Goal: Check status: Check status

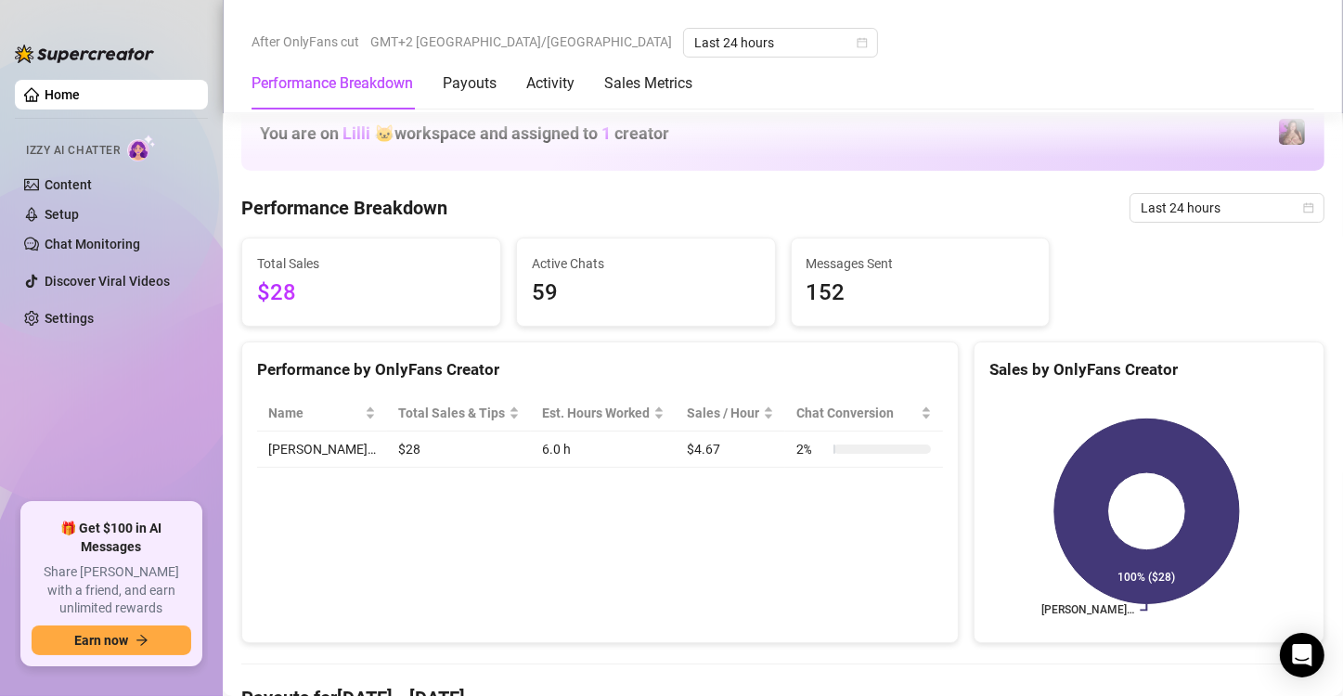
scroll to position [1207, 0]
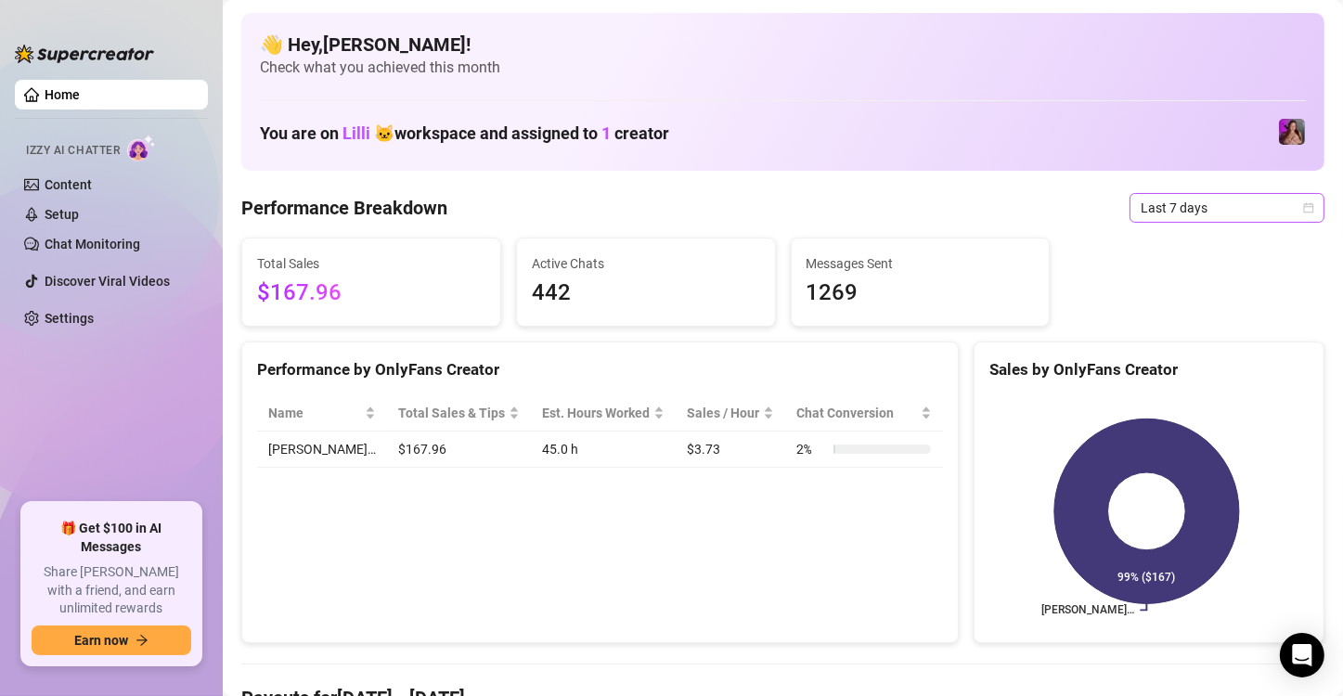
click at [1183, 209] on span "Last 7 days" at bounding box center [1227, 208] width 173 height 28
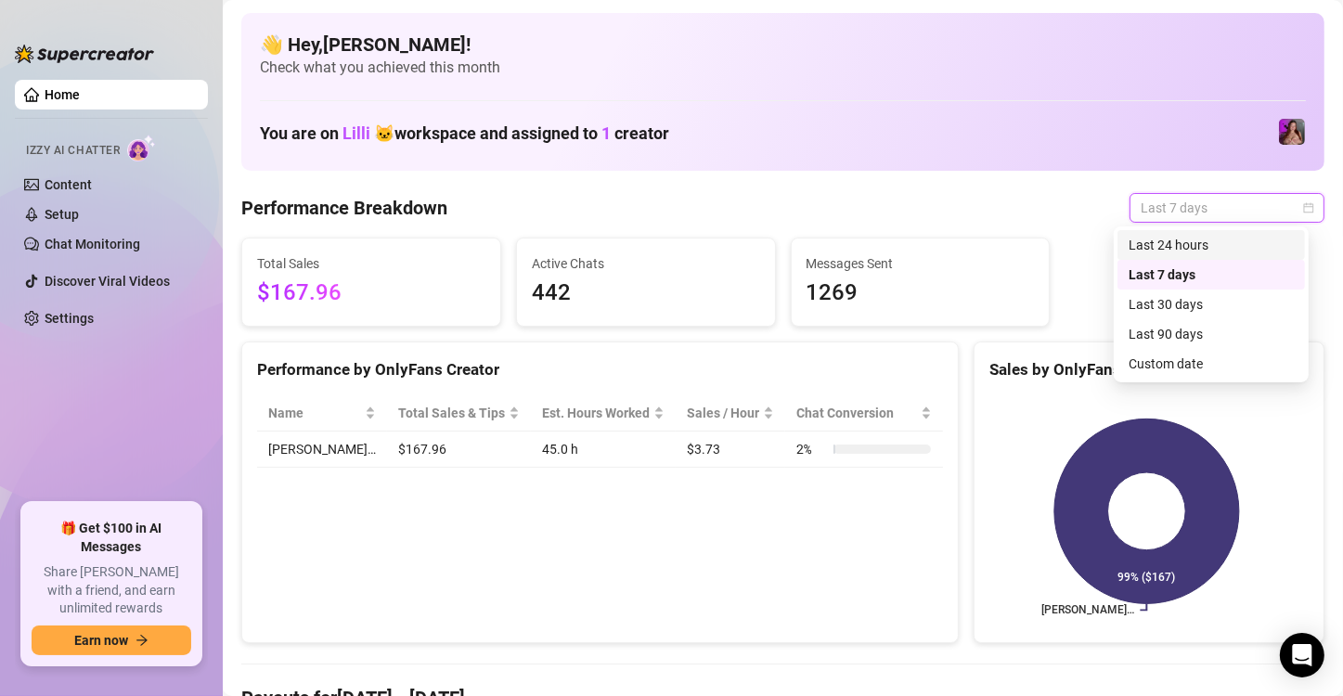
click at [1179, 237] on div "Last 24 hours" at bounding box center [1211, 245] width 165 height 20
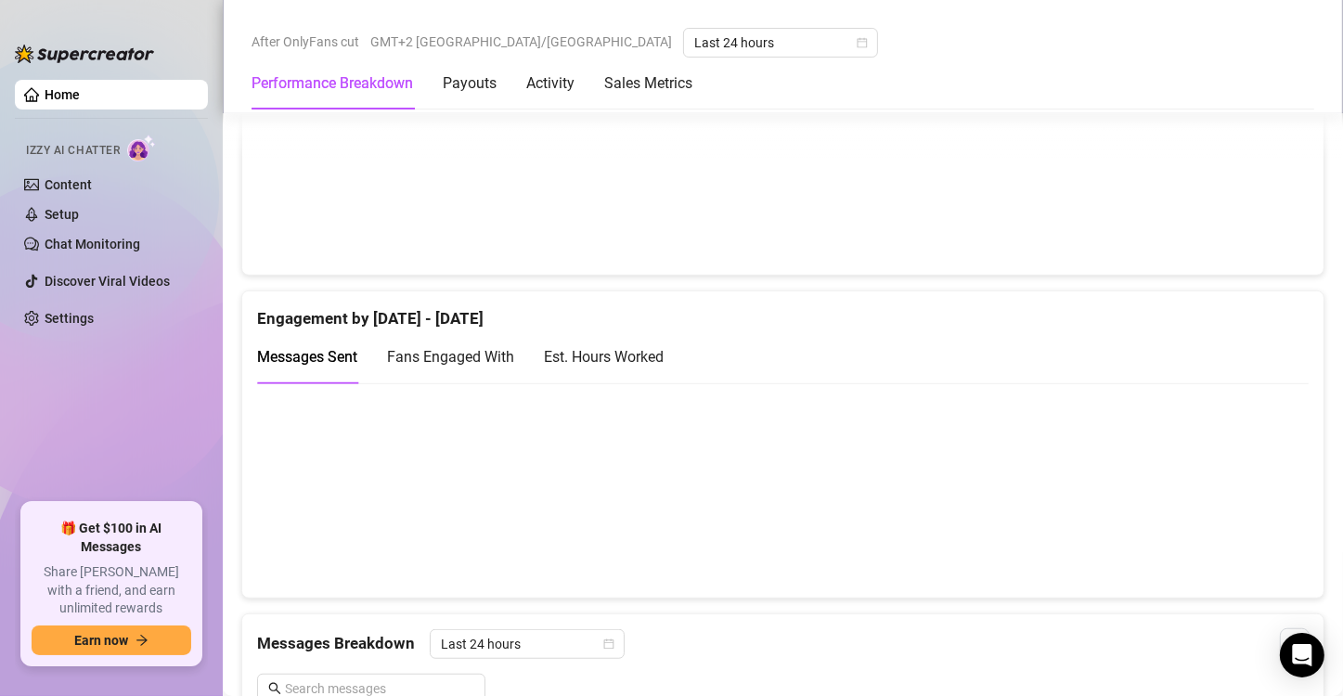
scroll to position [928, 0]
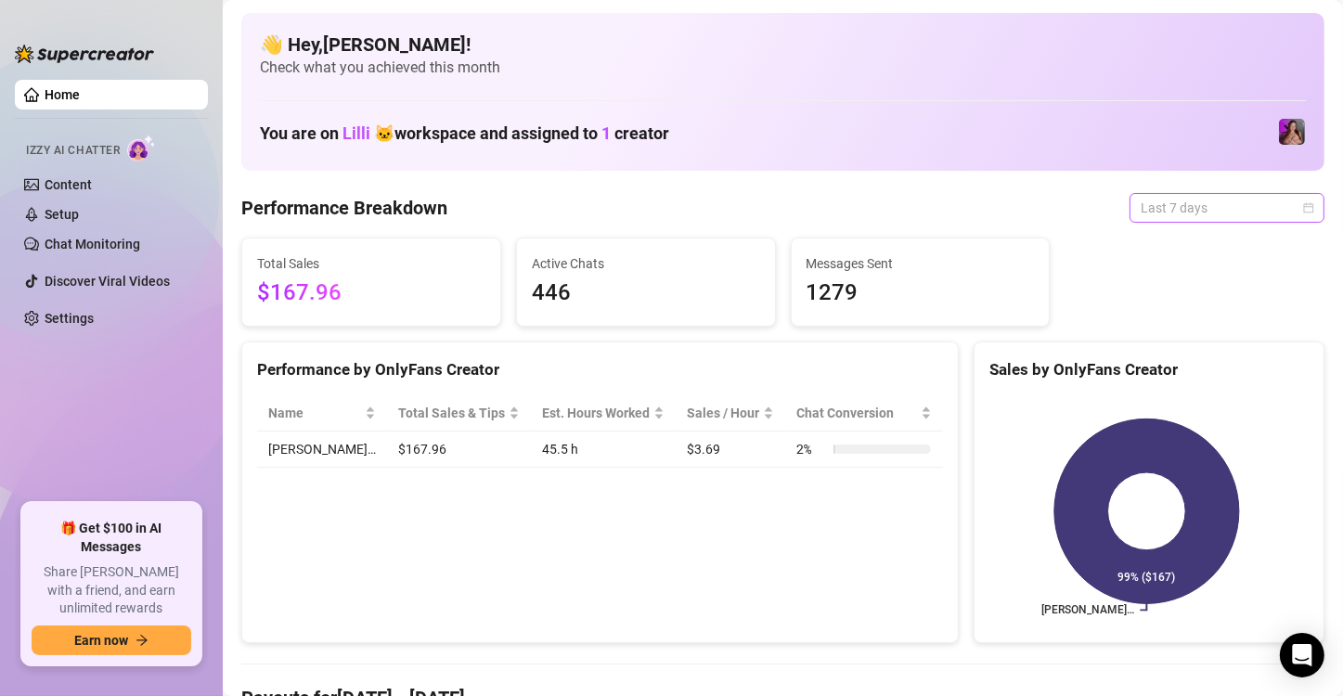
click at [1198, 217] on span "Last 7 days" at bounding box center [1227, 208] width 173 height 28
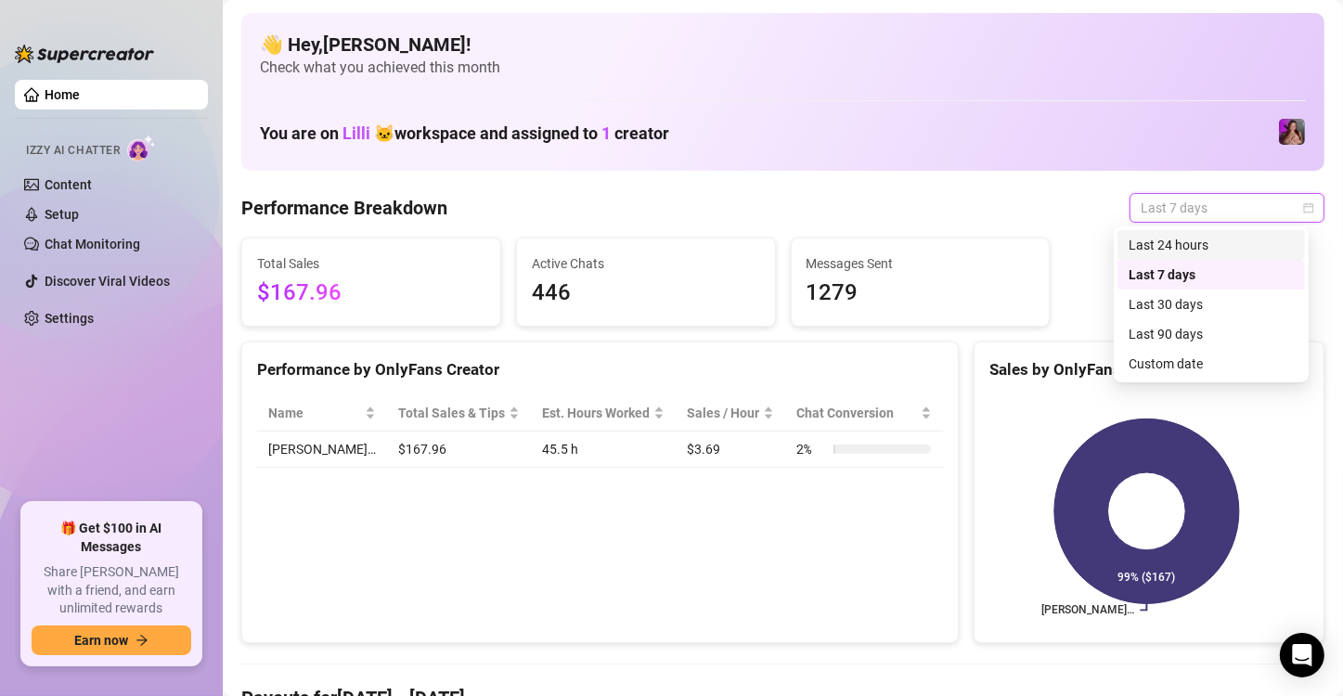
click at [1172, 241] on div "Last 24 hours" at bounding box center [1211, 245] width 165 height 20
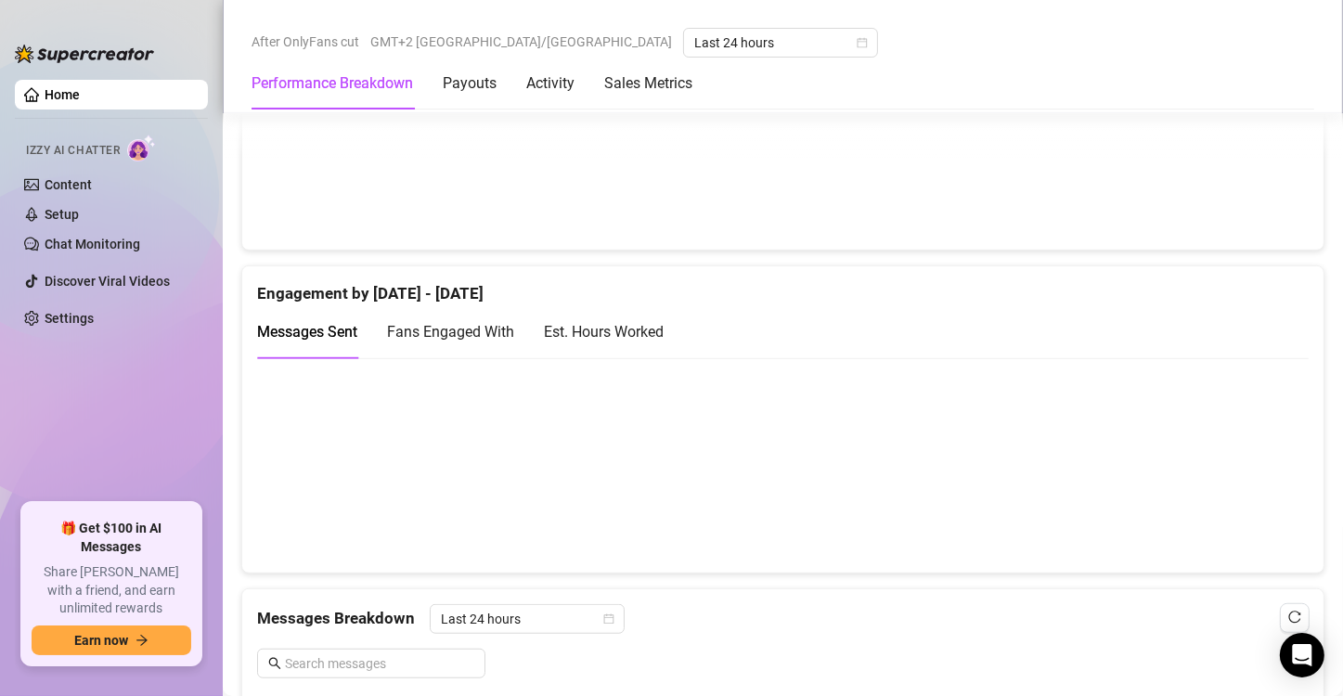
scroll to position [1300, 0]
